Goal: Information Seeking & Learning: Learn about a topic

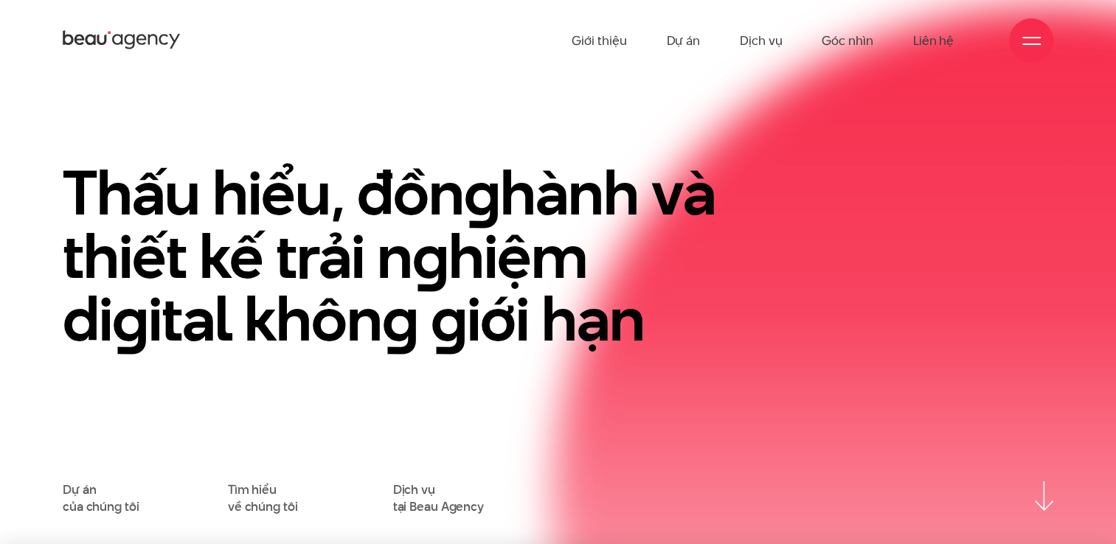
click at [521, 437] on div "Thấu hiểu, đồn g hành và thiết kế trải n g hiệm di g ital khôn g g iới hạn" at bounding box center [389, 322] width 675 height 320
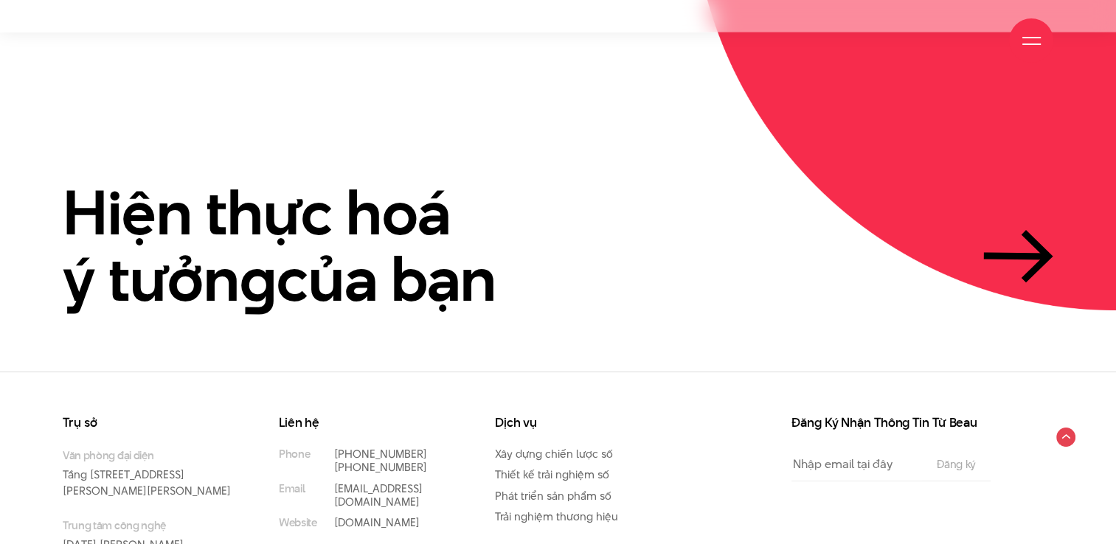
scroll to position [3483, 0]
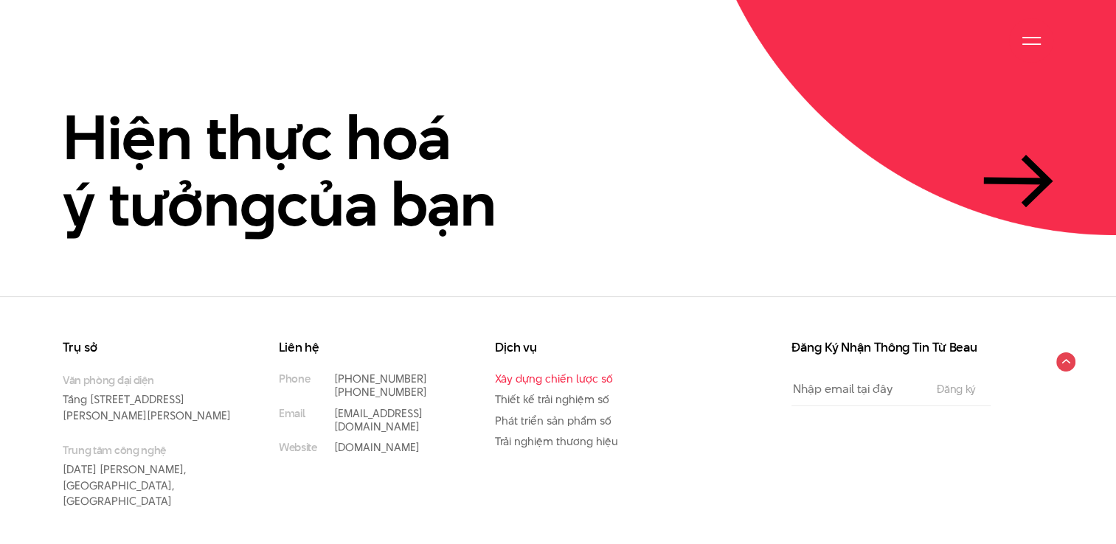
click at [578, 371] on link "Xây dựng chiến lược số" at bounding box center [554, 378] width 118 height 15
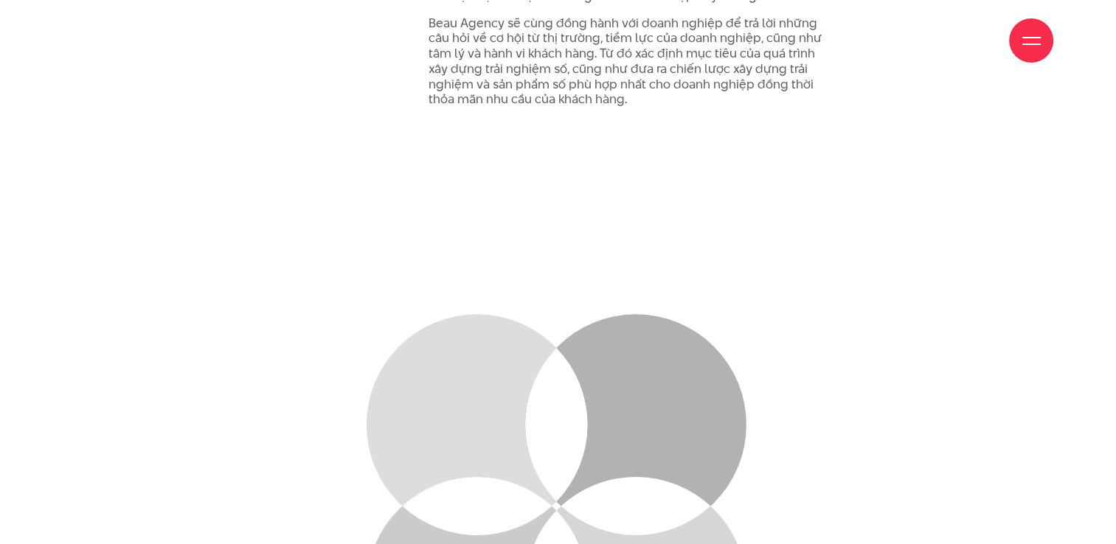
scroll to position [1623, 0]
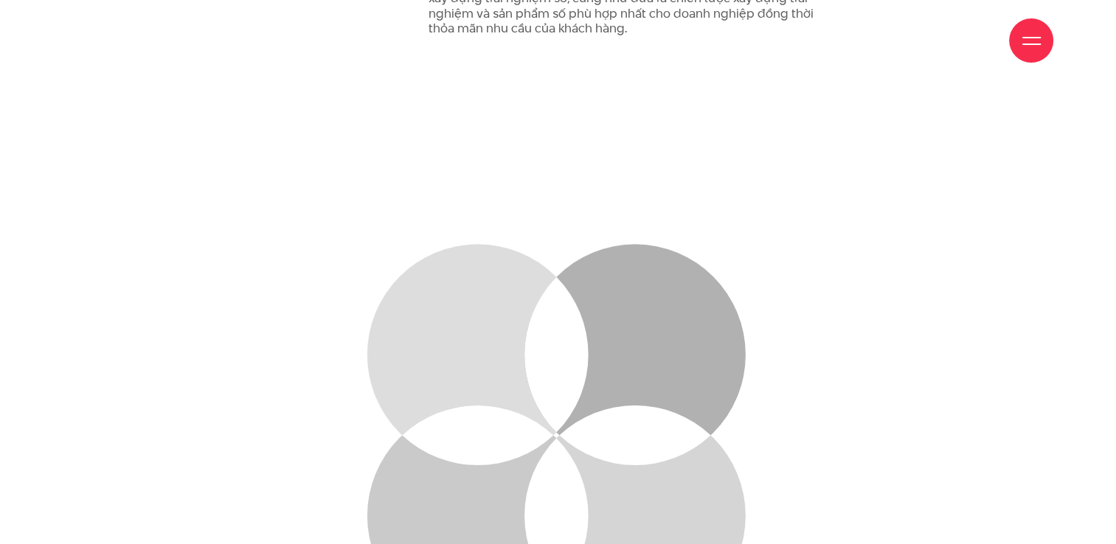
click at [91, 160] on section "Mong muốn Thấu hiểu mong muốn yếu tố tác động & Hành vi của khách hàng Tiềm năn…" at bounding box center [558, 529] width 1116 height 831
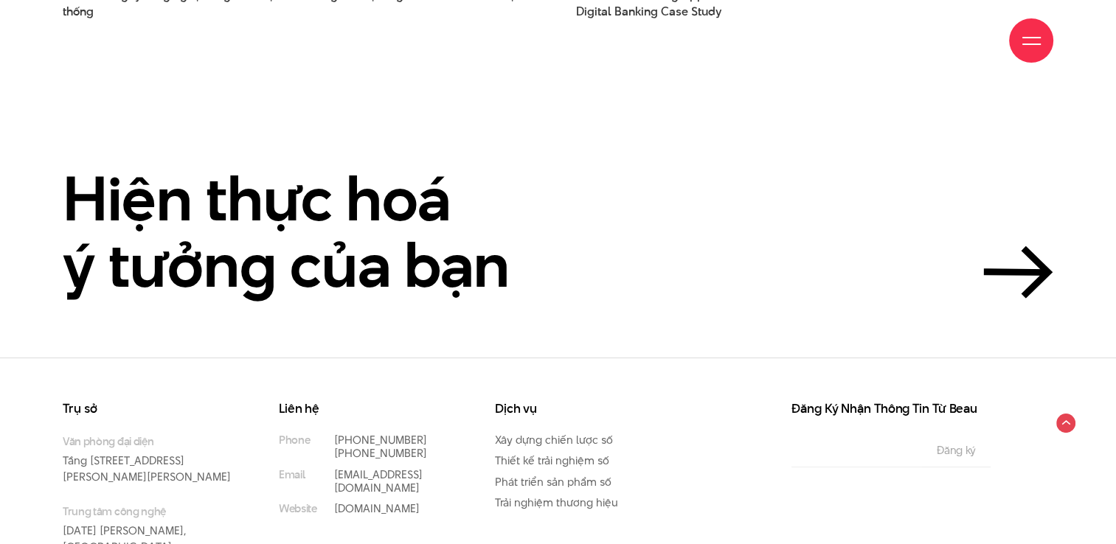
scroll to position [4254, 0]
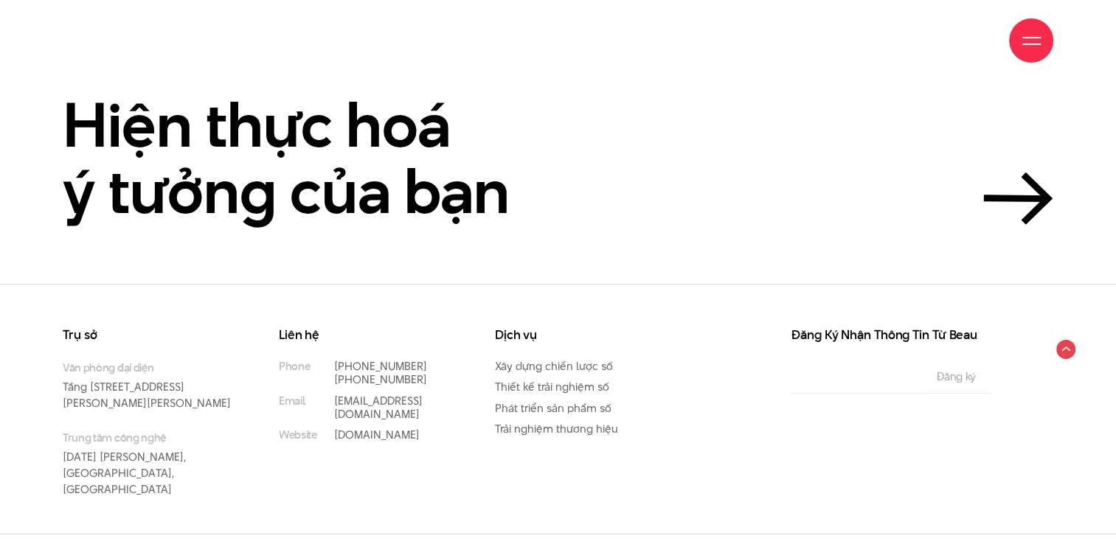
drag, startPoint x: 1112, startPoint y: 249, endPoint x: 925, endPoint y: 266, distance: 188.1
click at [1112, 249] on section "Hiện thực hoá ý tưởng của bạn" at bounding box center [558, 114] width 1116 height 339
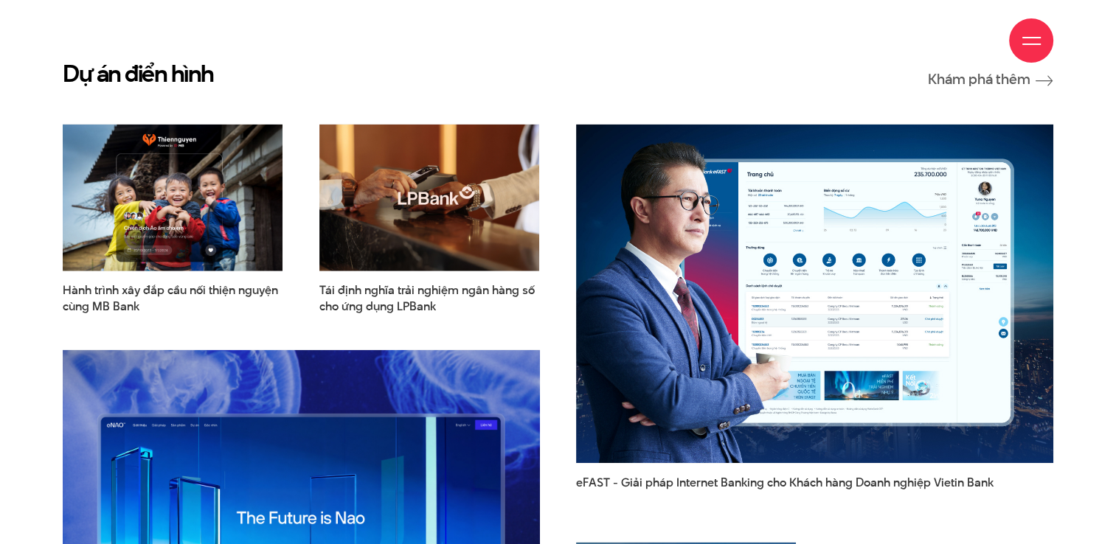
scroll to position [3738, 0]
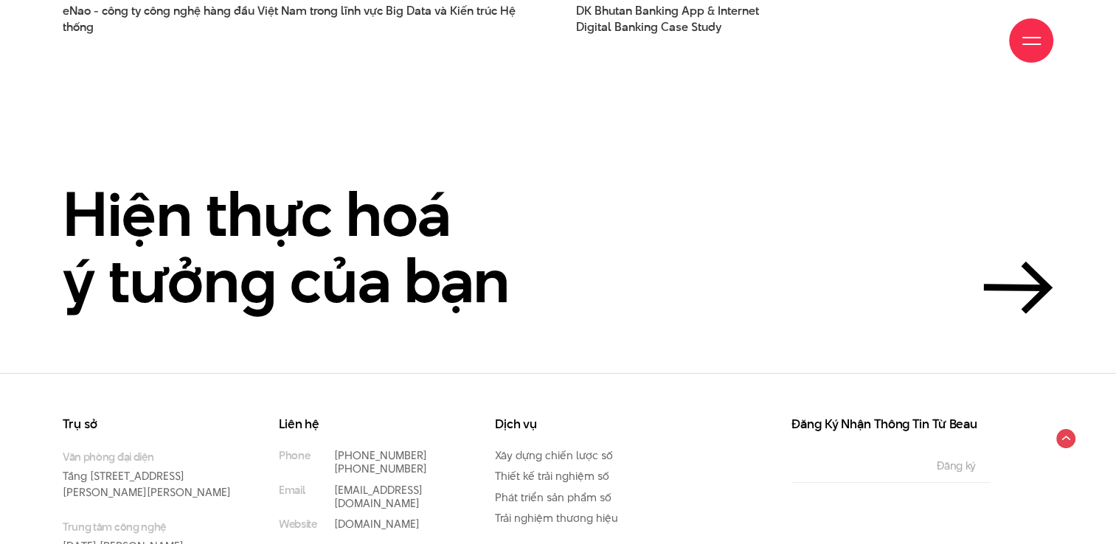
scroll to position [4181, 0]
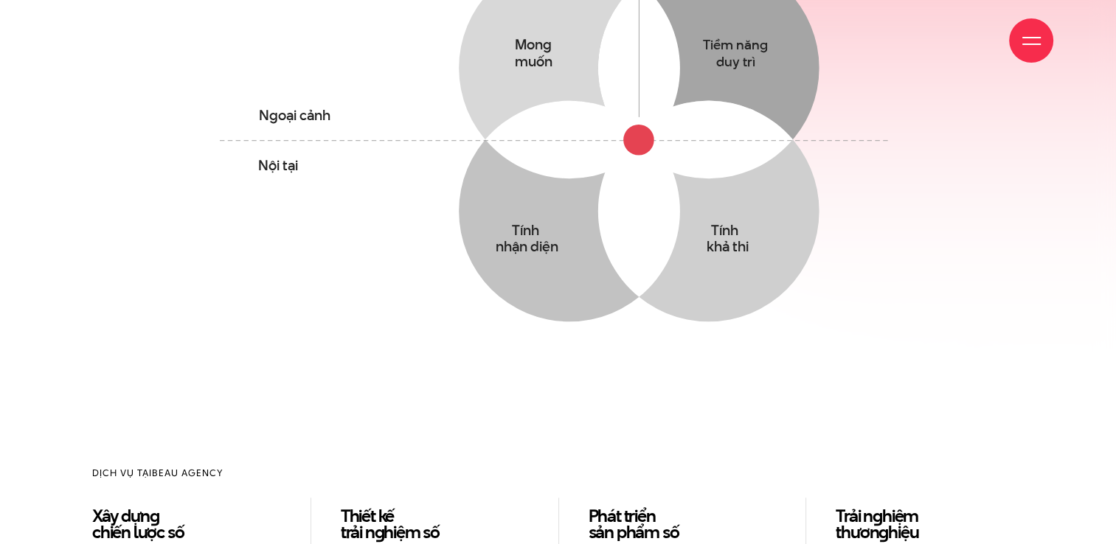
scroll to position [959, 0]
